Goal: Check status: Check status

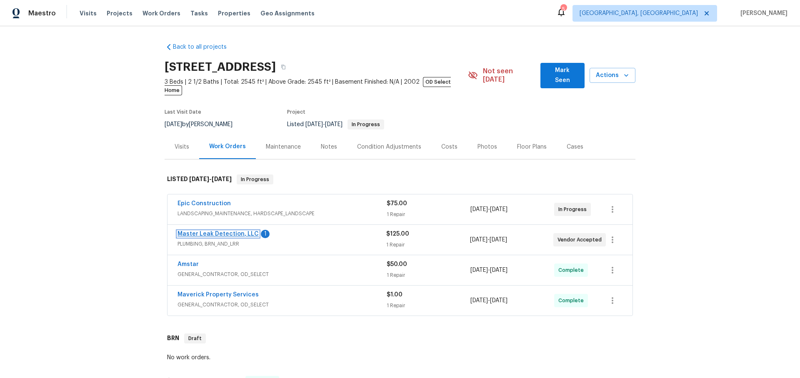
click at [226, 231] on link "Master Leak Detection, LLC" at bounding box center [217, 234] width 81 height 6
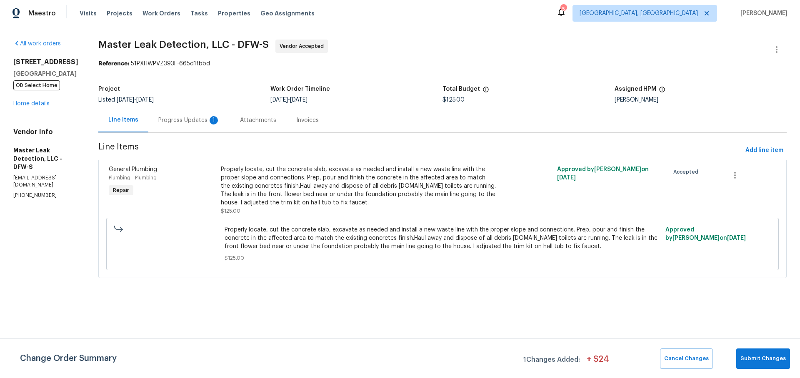
click at [181, 123] on div "Progress Updates 1" at bounding box center [189, 120] width 62 height 8
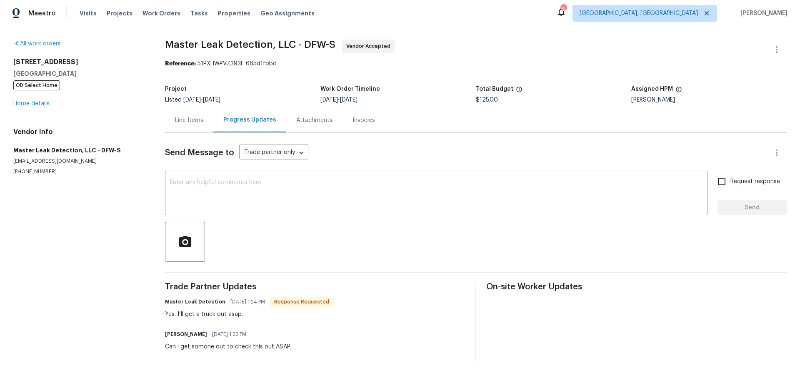
click at [191, 125] on div "Line Items" at bounding box center [189, 120] width 48 height 25
